Goal: Task Accomplishment & Management: Use online tool/utility

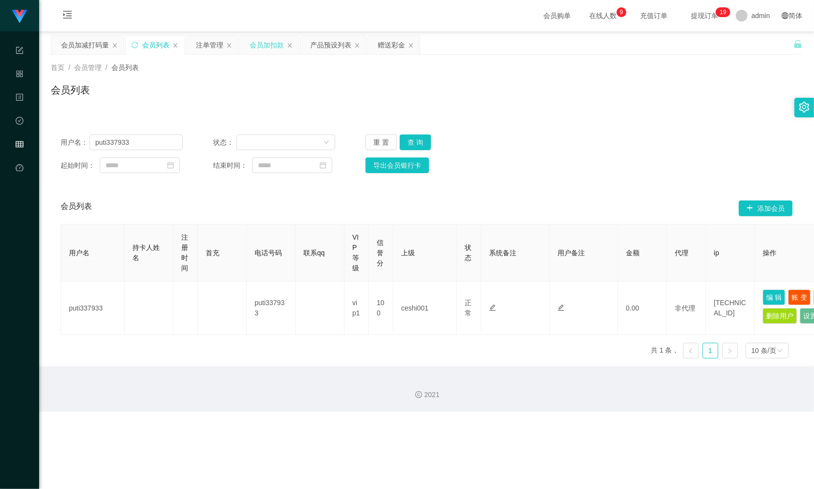
click at [274, 52] on div "会员加扣款" at bounding box center [267, 45] width 34 height 19
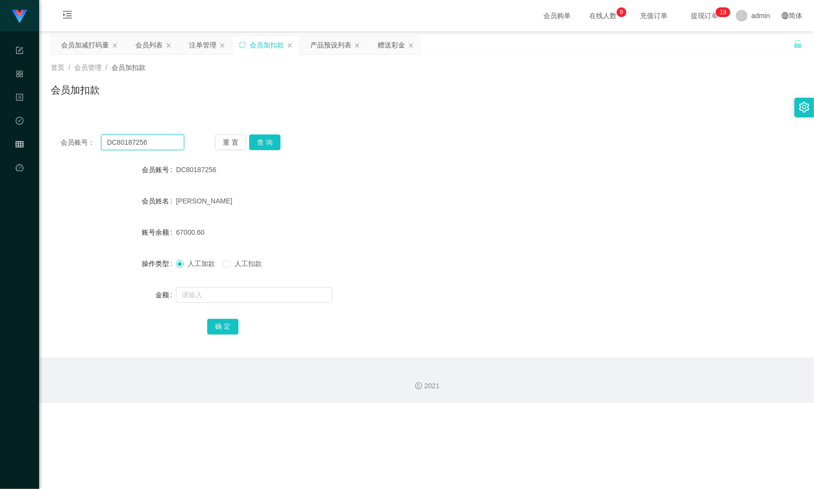
drag, startPoint x: 142, startPoint y: 142, endPoint x: 72, endPoint y: 136, distance: 69.7
click at [72, 138] on div "会员账号： DC80187256" at bounding box center [123, 142] width 124 height 16
click at [384, 43] on div "赠送彩金" at bounding box center [391, 45] width 27 height 19
drag, startPoint x: 160, startPoint y: 143, endPoint x: 22, endPoint y: 143, distance: 137.8
click at [13, 144] on section "任务台 系统配置 产品管理 内容中心 数据中心 会员管理 平台首页 保存配置 重置配置 整体风格设置 主题色 导航设置 内容区域宽度 定宽 固定Header …" at bounding box center [407, 201] width 814 height 403
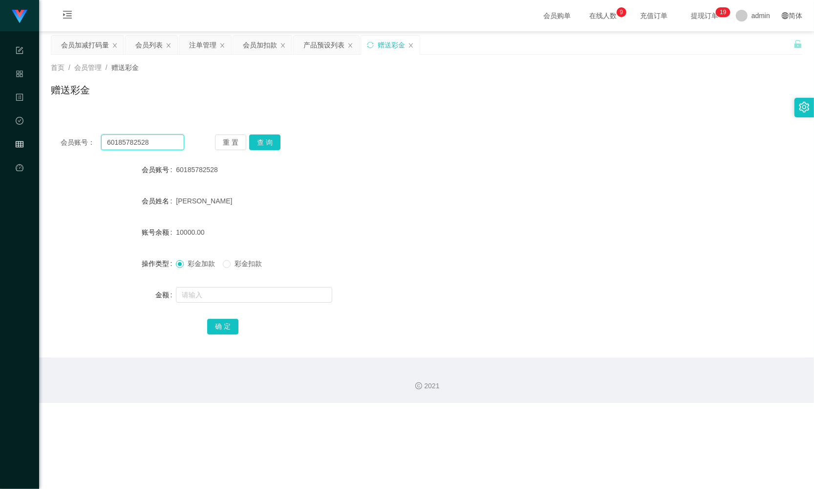
paste input "l147"
type input "l147"
click at [264, 148] on button "查 询" at bounding box center [264, 142] width 31 height 16
click at [276, 143] on div "重 置 查 询" at bounding box center [277, 142] width 124 height 16
